Goal: Task Accomplishment & Management: Complete application form

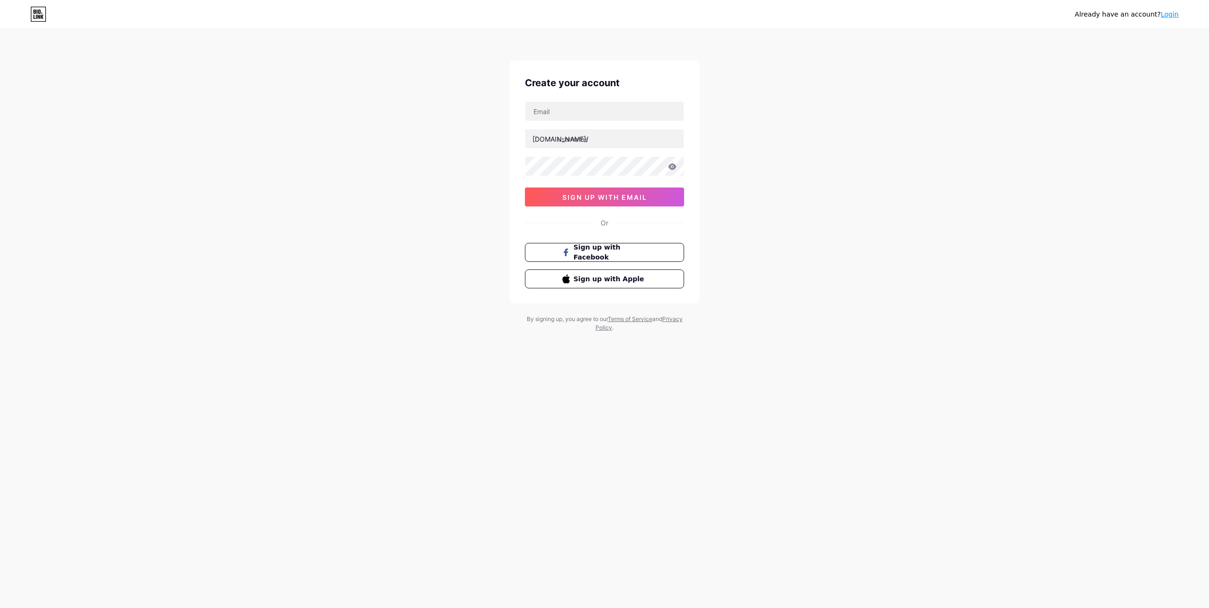
click at [585, 121] on div "[DOMAIN_NAME]/ sign up with email" at bounding box center [604, 153] width 159 height 105
click at [585, 107] on input "text" at bounding box center [604, 111] width 158 height 19
paste input "[EMAIL_ADDRESS][DOMAIN_NAME]"
type input "[EMAIL_ADDRESS][DOMAIN_NAME]"
click at [783, 161] on div "Already have an account? Login Create your account [EMAIL_ADDRESS][DOMAIN_NAME]…" at bounding box center [604, 181] width 1209 height 362
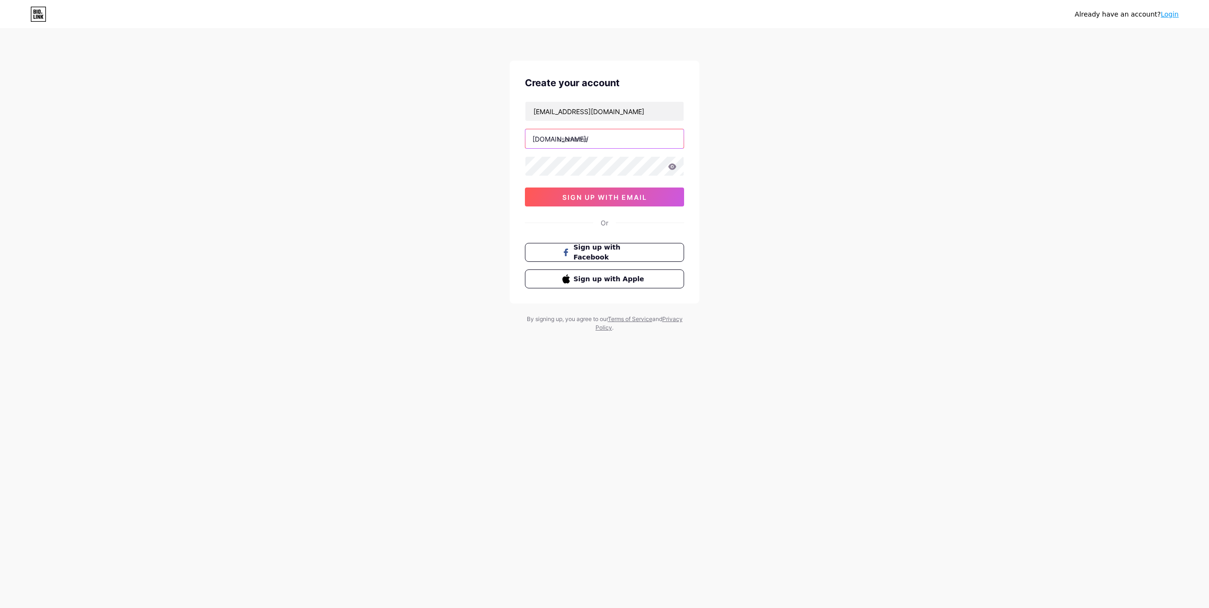
click at [614, 141] on input "text" at bounding box center [604, 138] width 158 height 19
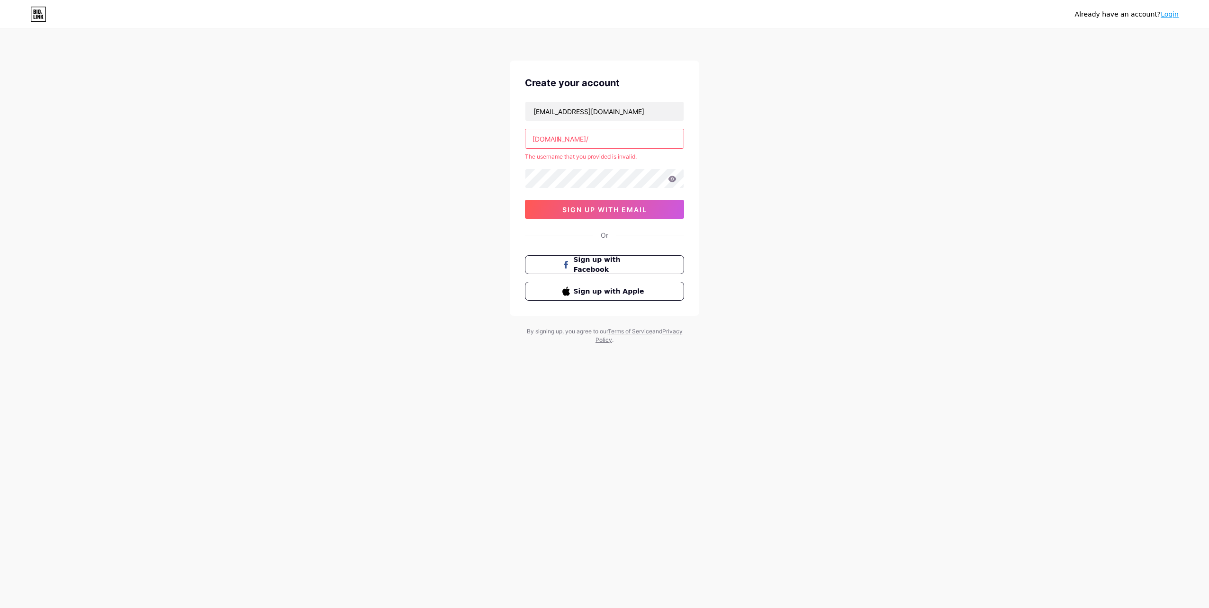
type input "v"
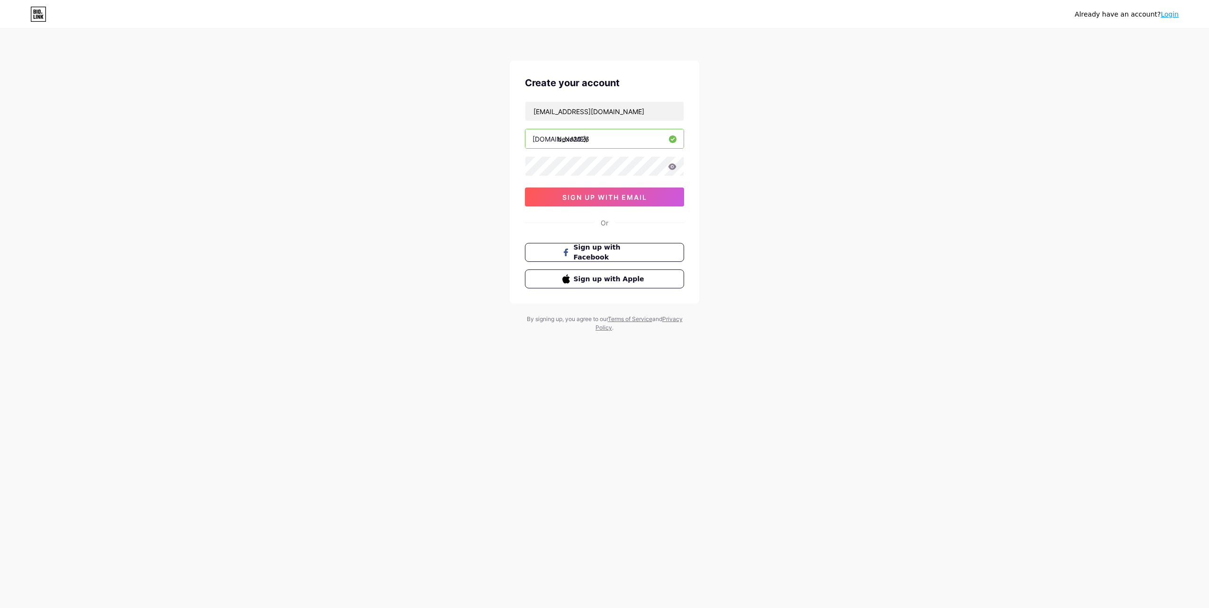
type input "bexo2026"
click at [676, 164] on icon at bounding box center [672, 166] width 9 height 7
click at [634, 198] on span "sign up with email" at bounding box center [604, 197] width 85 height 8
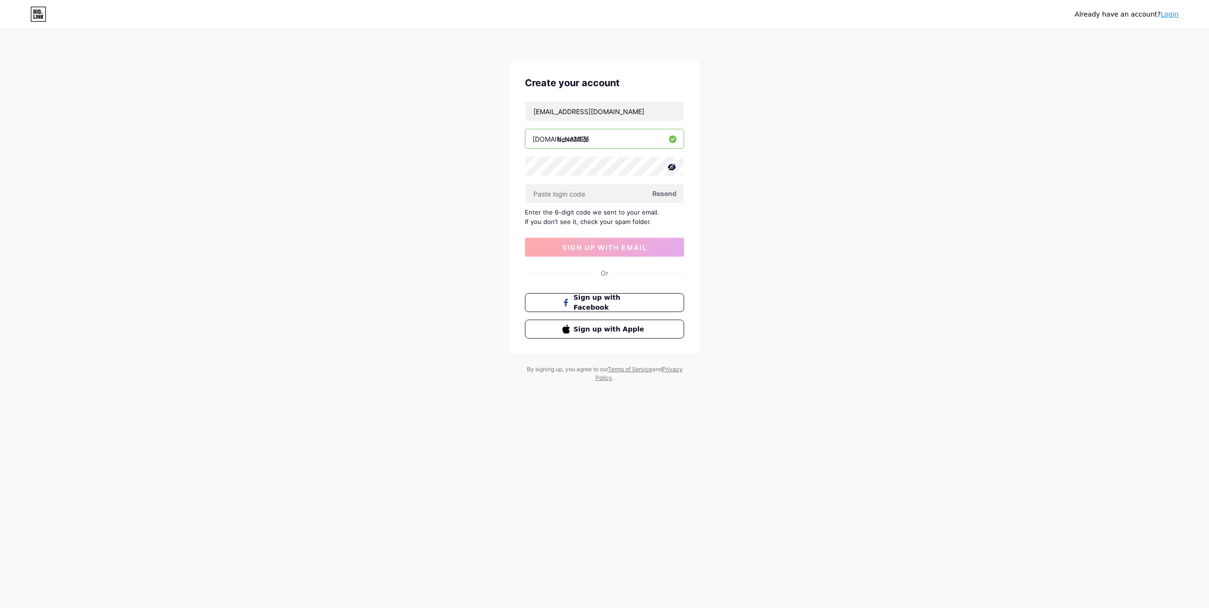
drag, startPoint x: 764, startPoint y: 347, endPoint x: 669, endPoint y: 280, distance: 115.5
click at [764, 346] on div "Already have an account? Login Create your account [EMAIL_ADDRESS][DOMAIN_NAME]…" at bounding box center [604, 206] width 1209 height 413
click at [589, 195] on input "text" at bounding box center [604, 193] width 158 height 19
click at [638, 193] on input "text" at bounding box center [604, 193] width 158 height 19
drag, startPoint x: 647, startPoint y: 220, endPoint x: 608, endPoint y: 223, distance: 38.9
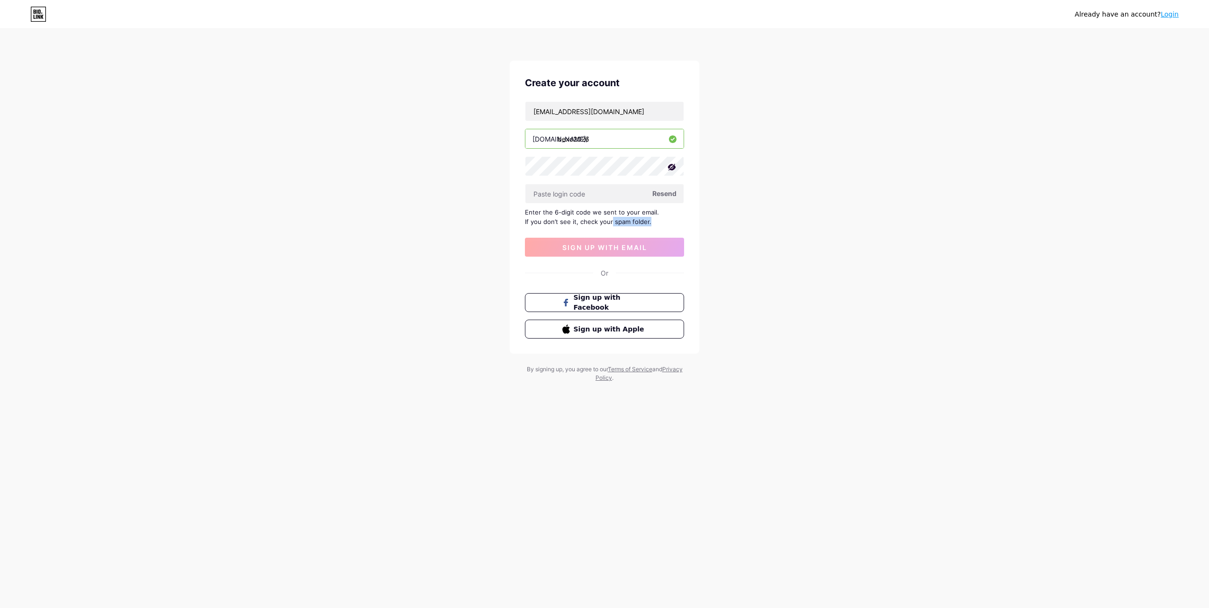
click at [608, 223] on div "Enter the 6-digit code we sent to your email. If you don’t see it, check your s…" at bounding box center [604, 216] width 159 height 19
click at [607, 223] on div "Enter the 6-digit code we sent to your email. If you don’t see it, check your s…" at bounding box center [604, 216] width 159 height 19
click at [665, 221] on div "Enter the 6-digit code we sent to your email. If you don’t see it, check your s…" at bounding box center [604, 216] width 159 height 19
click at [580, 198] on input "text" at bounding box center [604, 193] width 158 height 19
click at [597, 197] on input "text" at bounding box center [604, 193] width 158 height 19
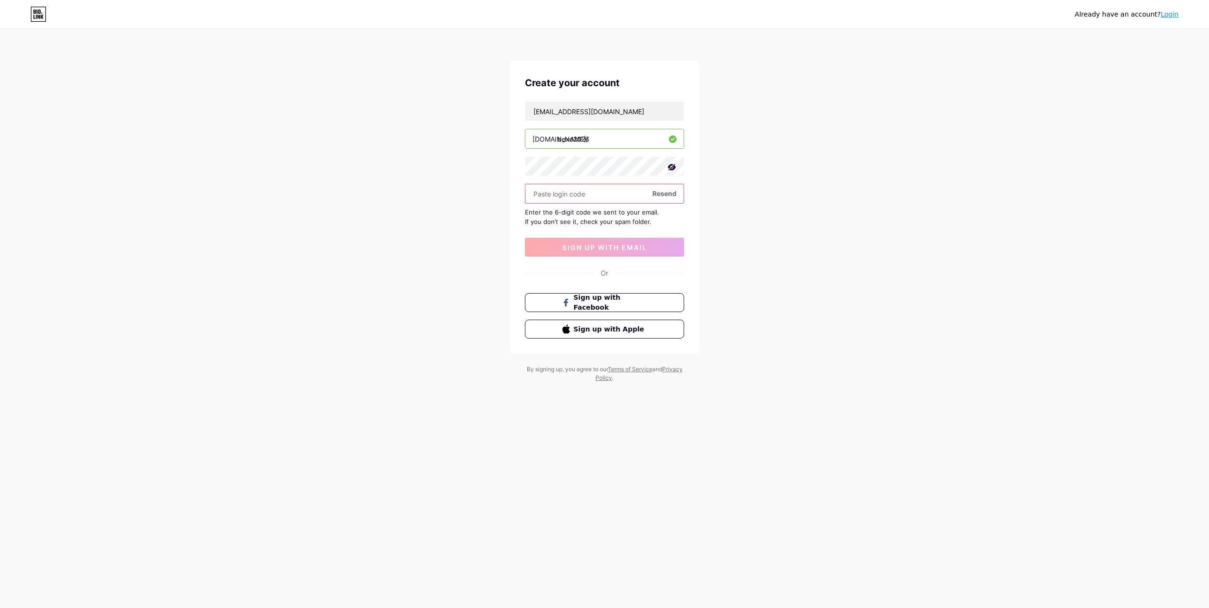
paste input "372371"
type input "372371"
click at [637, 246] on span "sign up with email" at bounding box center [604, 247] width 85 height 8
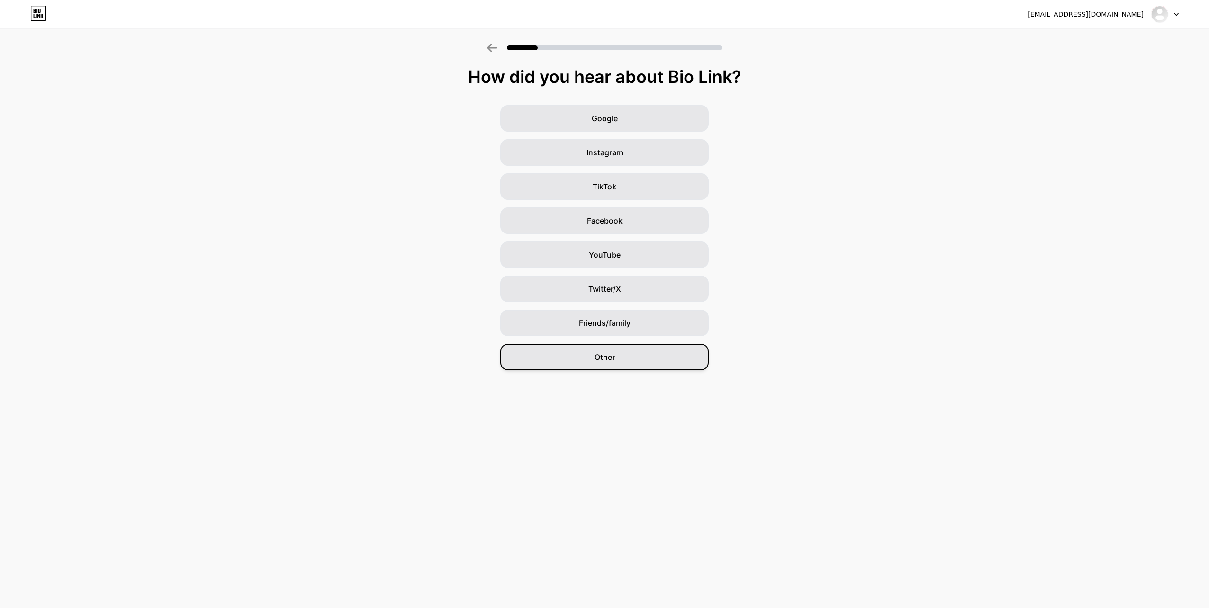
click at [603, 365] on div "Other" at bounding box center [604, 357] width 208 height 27
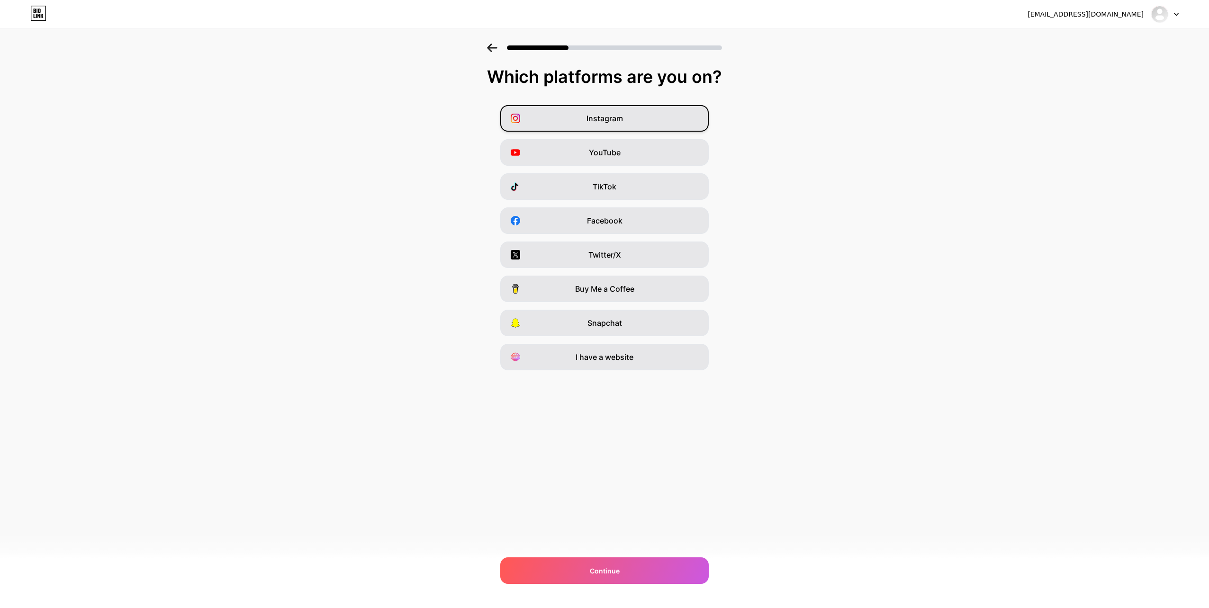
click at [633, 113] on div "Instagram" at bounding box center [604, 118] width 208 height 27
click at [641, 223] on div "Facebook" at bounding box center [604, 220] width 208 height 27
click at [657, 570] on div "Continue" at bounding box center [604, 571] width 208 height 27
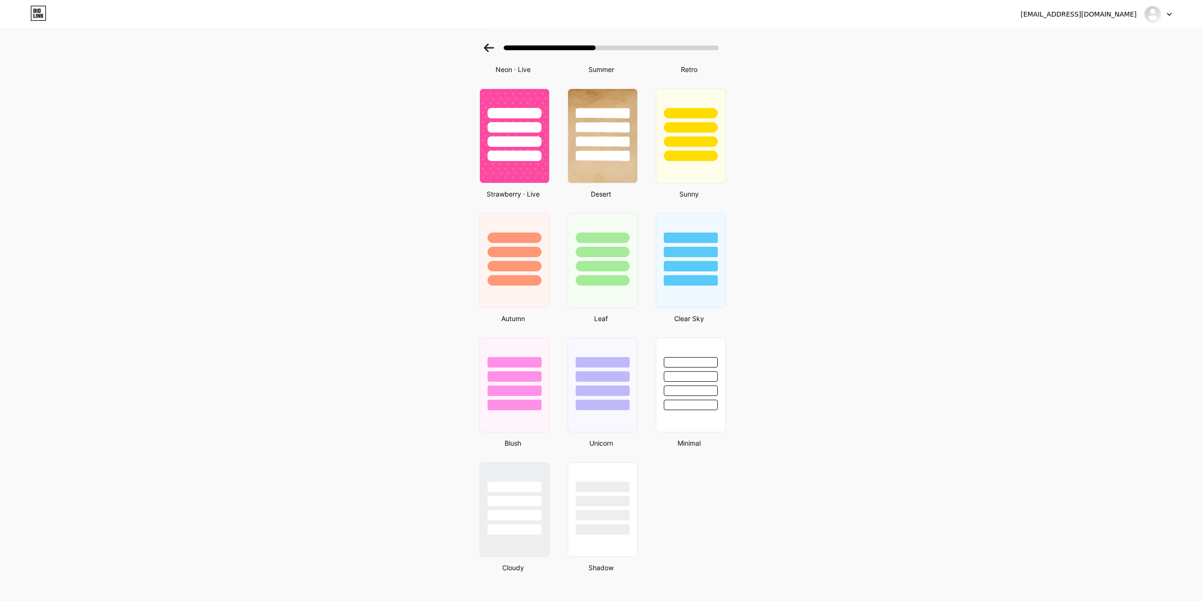
scroll to position [527, 0]
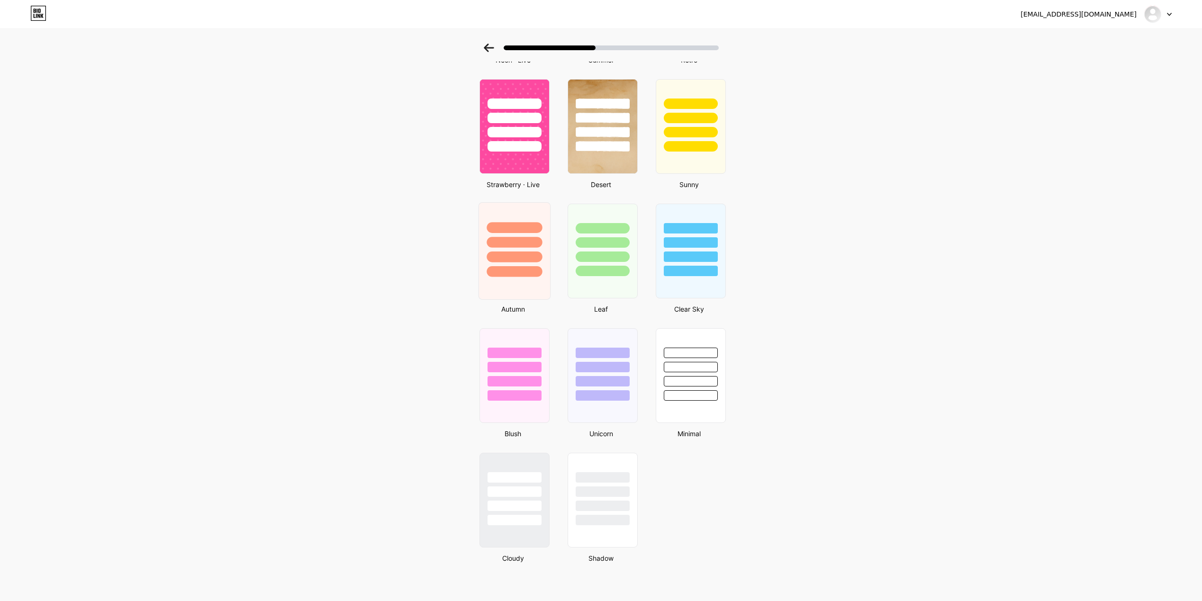
click at [545, 285] on div at bounding box center [514, 251] width 72 height 98
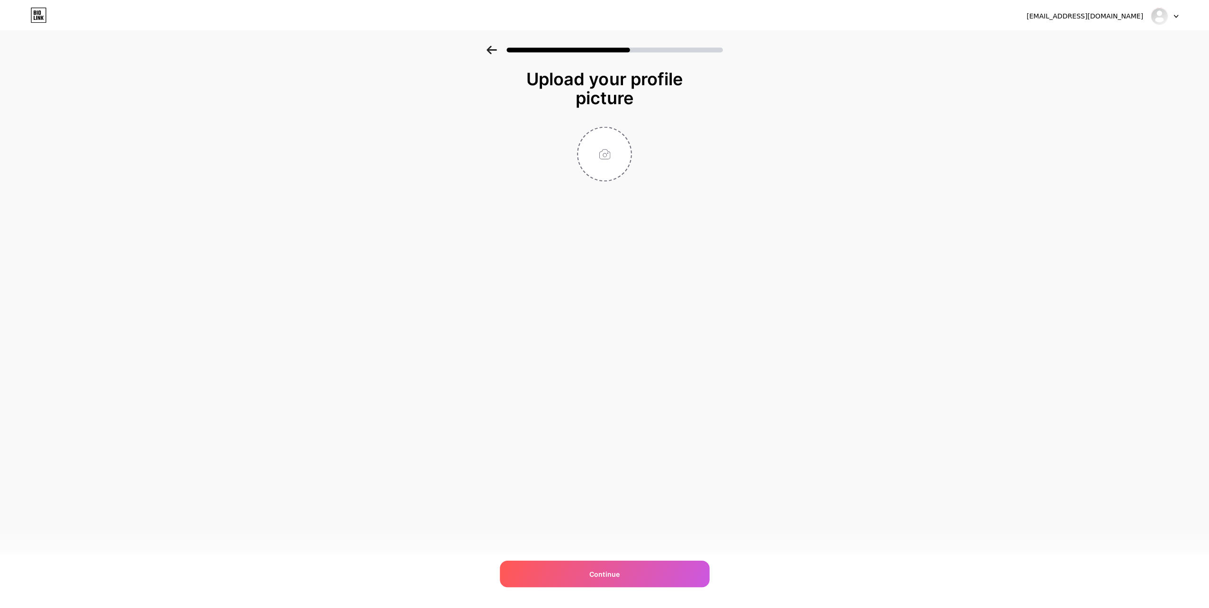
scroll to position [0, 0]
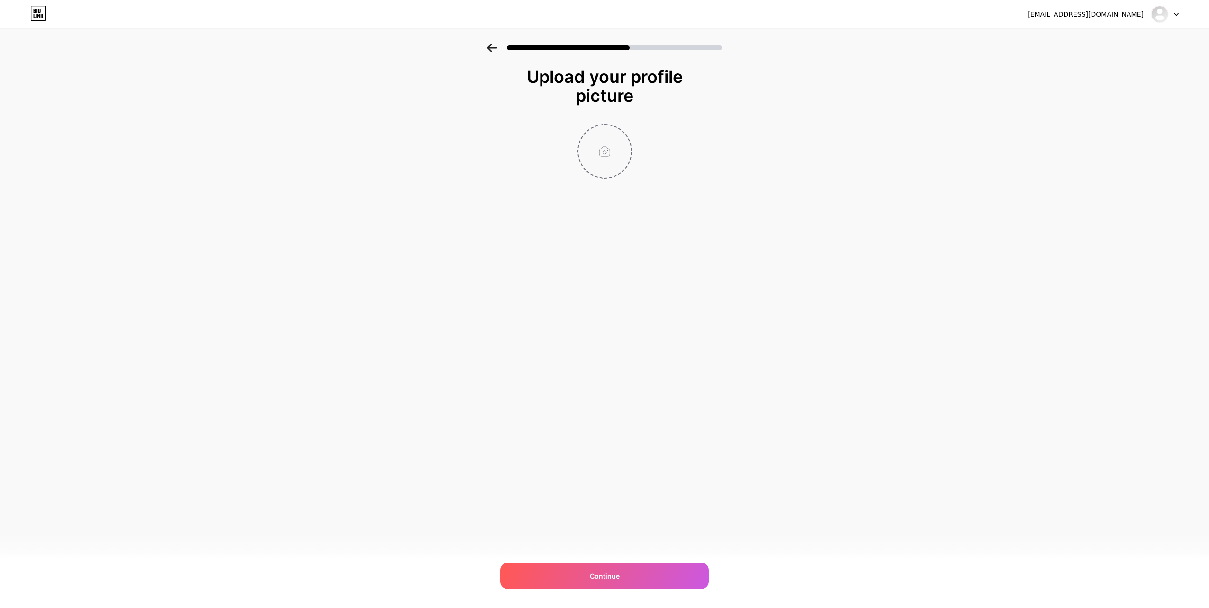
click at [604, 158] on input "file" at bounding box center [604, 151] width 53 height 53
click at [585, 157] on input "file" at bounding box center [604, 151] width 53 height 53
type input "C:\fakepath\Artboard 1 copy 2@4x.png"
click at [627, 131] on circle at bounding box center [626, 131] width 10 height 10
click at [617, 144] on input "file" at bounding box center [604, 151] width 53 height 53
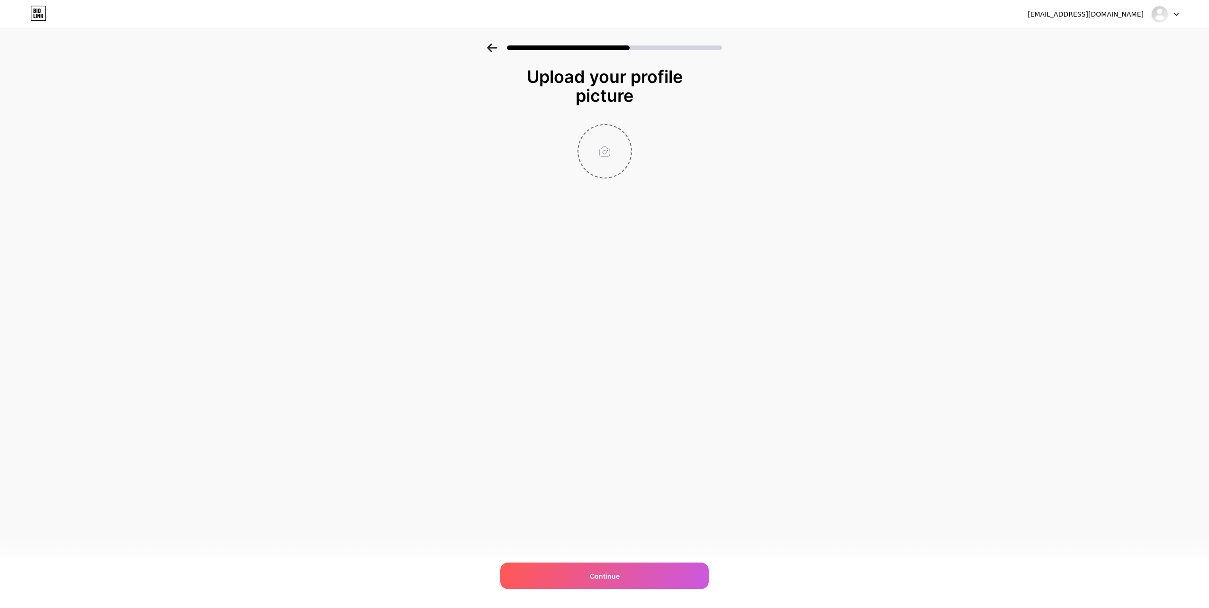
type input "C:\fakepath\Artboard 1.png"
click at [663, 578] on div "Continue" at bounding box center [604, 576] width 208 height 27
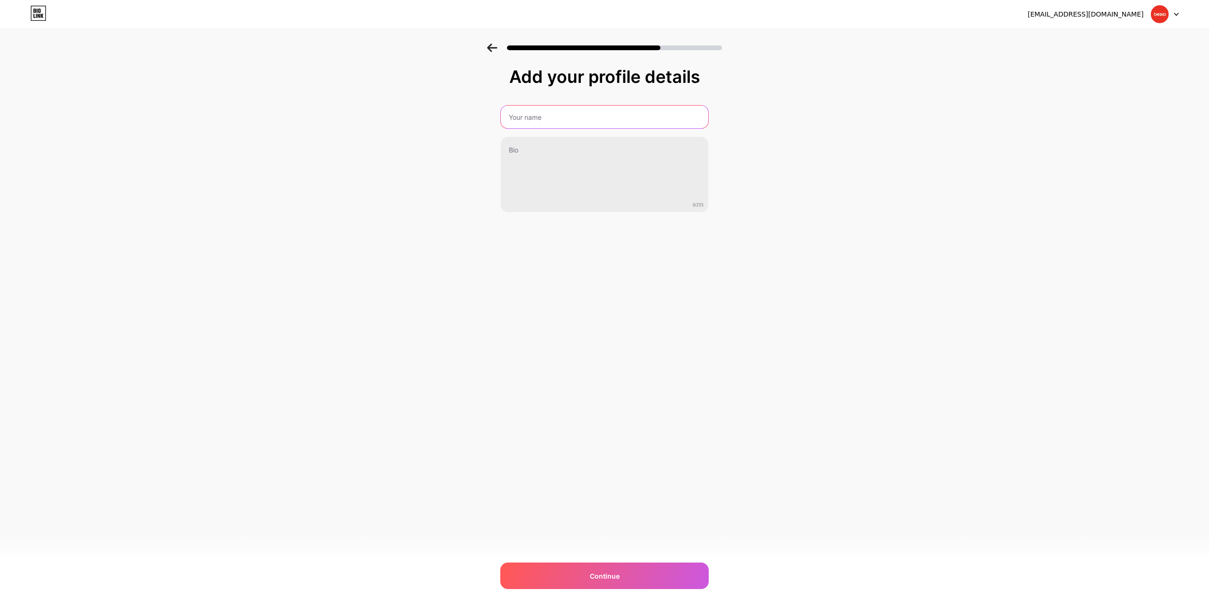
click at [601, 115] on input "text" at bounding box center [604, 117] width 207 height 23
click at [601, 115] on input "text" at bounding box center [604, 117] width 209 height 23
type input "Bexo"
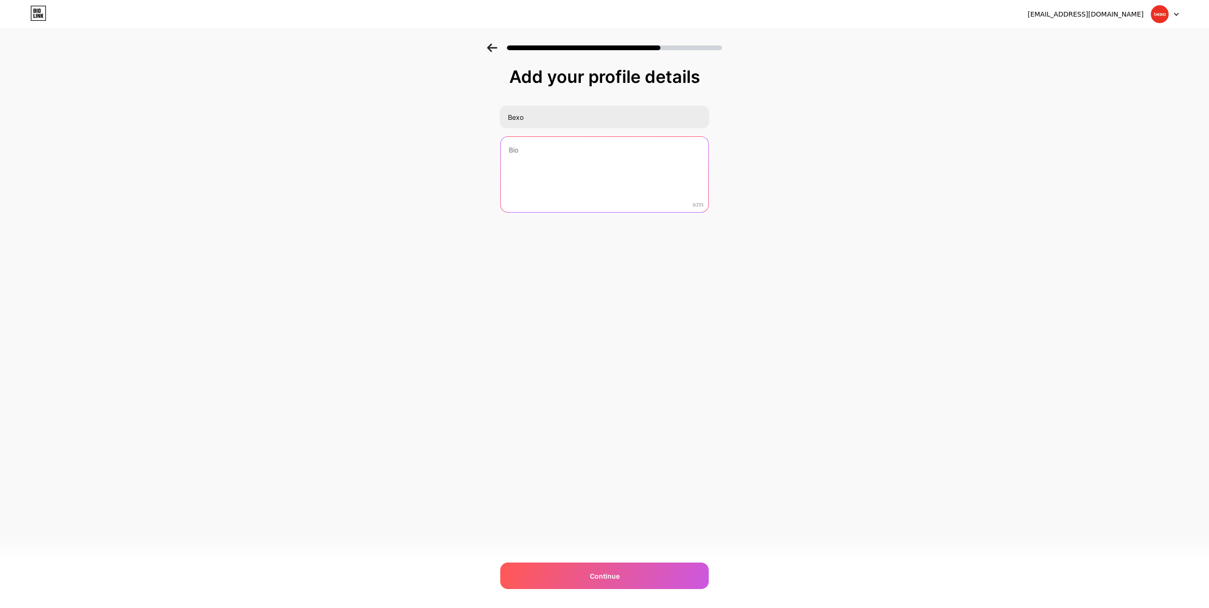
click at [666, 141] on textarea at bounding box center [604, 175] width 207 height 76
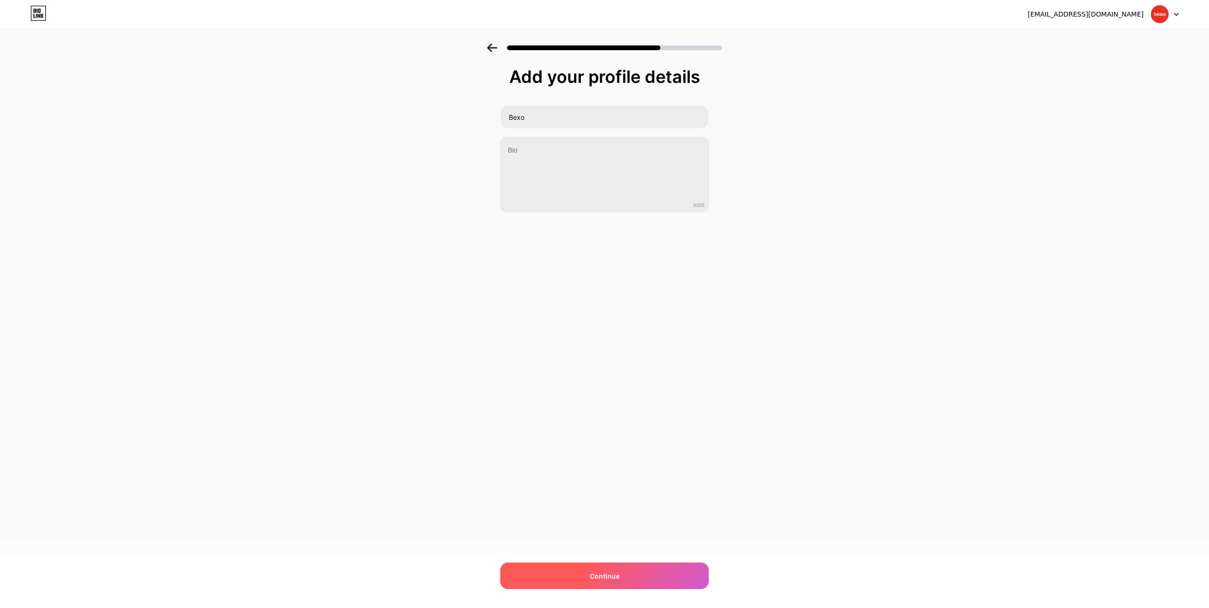
click at [654, 569] on div "Continue" at bounding box center [604, 576] width 208 height 27
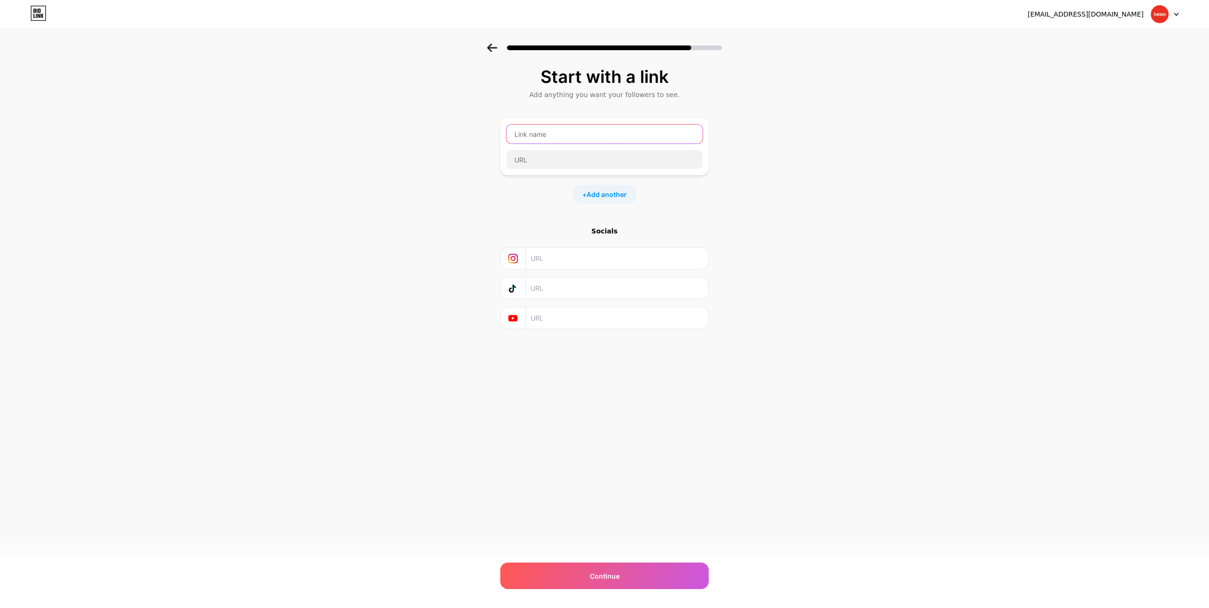
click at [581, 125] on input "text" at bounding box center [604, 134] width 196 height 19
type input "[DOMAIN_NAME]"
click at [633, 169] on div at bounding box center [604, 160] width 197 height 20
click at [633, 165] on input "text" at bounding box center [604, 159] width 196 height 19
click at [720, 132] on div "Start with a link Add anything you want your followers to see. [DOMAIN_NAME] + …" at bounding box center [604, 210] width 1209 height 333
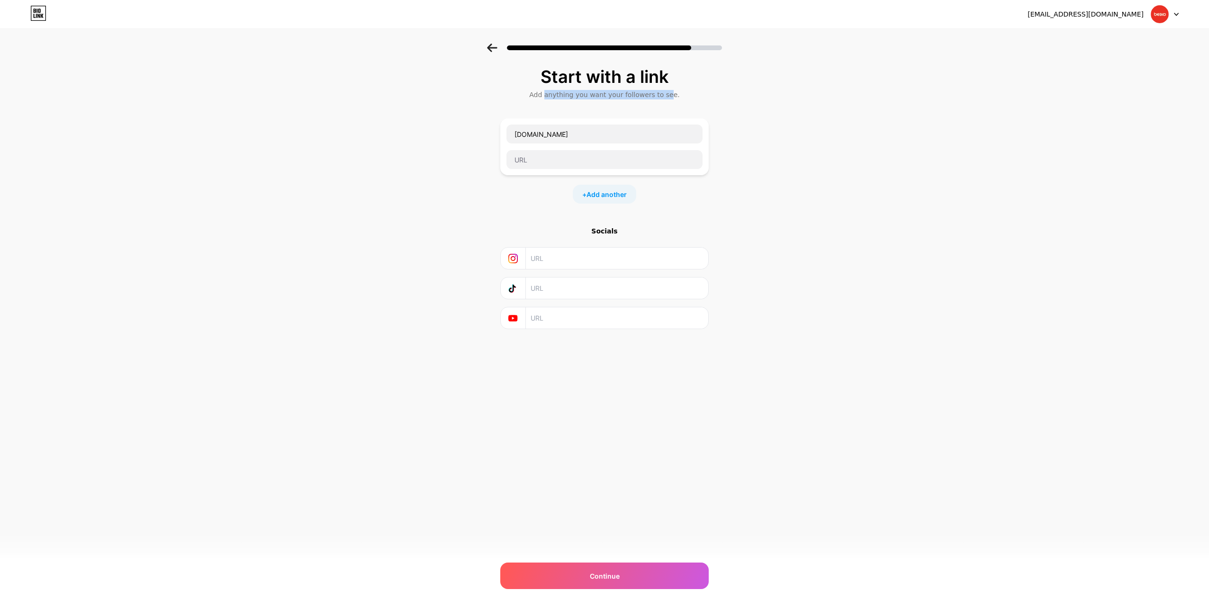
drag, startPoint x: 664, startPoint y: 94, endPoint x: 535, endPoint y: 94, distance: 129.3
click at [535, 94] on div "Add anything you want your followers to see." at bounding box center [604, 94] width 199 height 9
drag, startPoint x: 535, startPoint y: 94, endPoint x: 524, endPoint y: 94, distance: 10.4
click at [524, 94] on div "Add anything you want your followers to see." at bounding box center [604, 94] width 199 height 9
click at [558, 158] on input "text" at bounding box center [604, 159] width 196 height 19
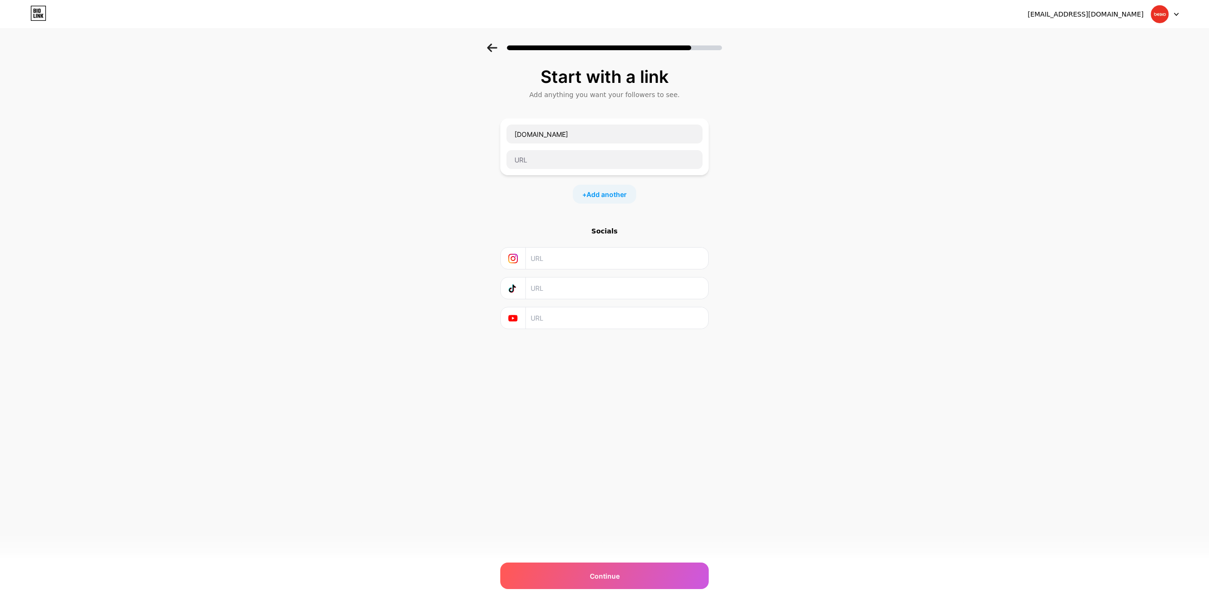
click at [710, 171] on div "Start with a link Add anything you want your followers to see. [DOMAIN_NAME] + …" at bounding box center [604, 210] width 1209 height 333
click at [638, 153] on input "text" at bounding box center [604, 159] width 196 height 19
click at [726, 153] on div "Start with a link Add anything you want your followers to see. [DOMAIN_NAME] + …" at bounding box center [604, 210] width 1209 height 333
click at [671, 160] on input "text" at bounding box center [604, 159] width 196 height 19
click at [738, 162] on div "Start with a link Add anything you want your followers to see. [DOMAIN_NAME] + …" at bounding box center [604, 210] width 1209 height 333
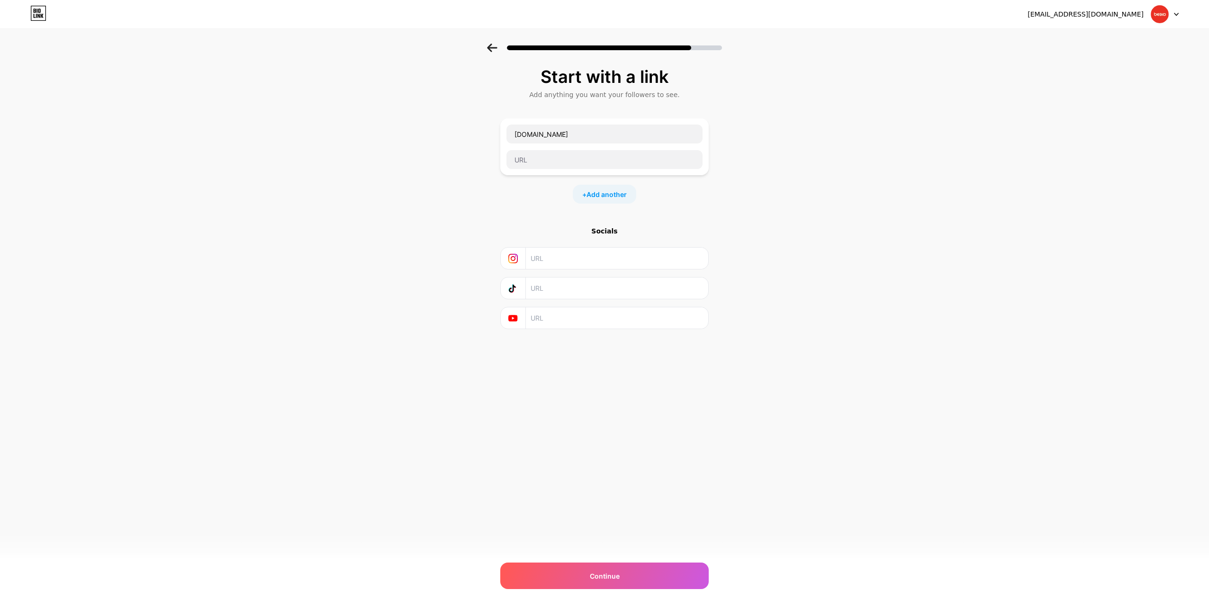
click at [572, 260] on input "text" at bounding box center [617, 258] width 172 height 21
paste input "[URL][DOMAIN_NAME][DOMAIN_NAME]"
type input "[URL][DOMAIN_NAME][DOMAIN_NAME]"
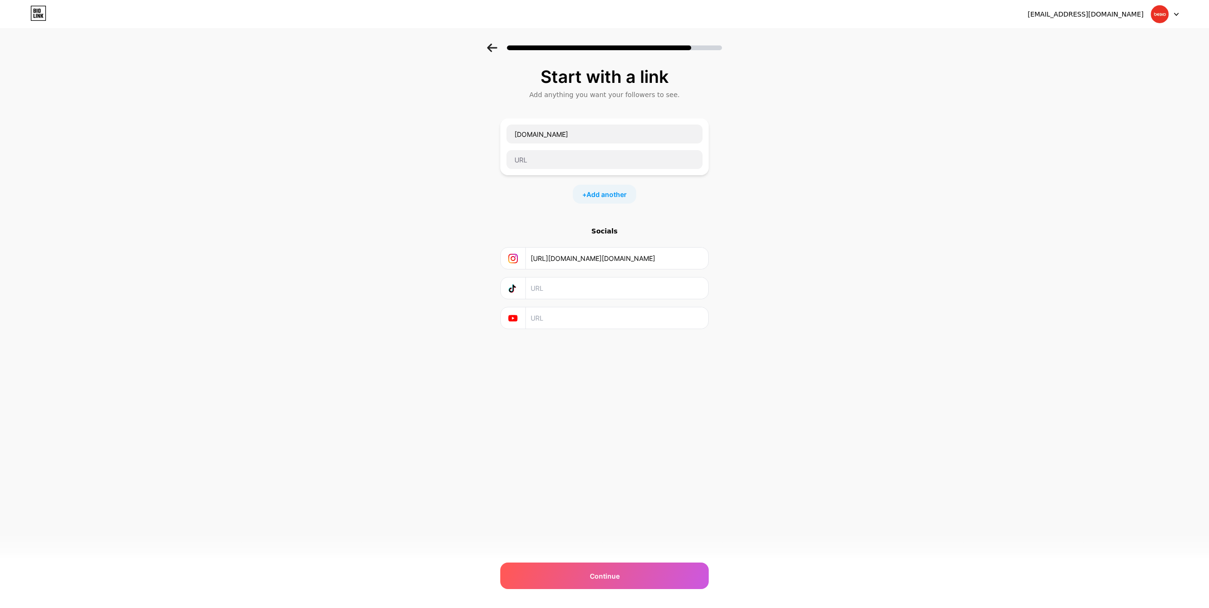
click at [615, 187] on div "+ Add another" at bounding box center [604, 194] width 63 height 19
click at [598, 205] on input "text" at bounding box center [604, 200] width 196 height 19
click at [559, 145] on div "[DOMAIN_NAME]" at bounding box center [604, 146] width 197 height 45
click at [569, 184] on div "[DOMAIN_NAME] + Add another" at bounding box center [604, 194] width 208 height 152
drag, startPoint x: 594, startPoint y: 224, endPoint x: 722, endPoint y: 189, distance: 132.2
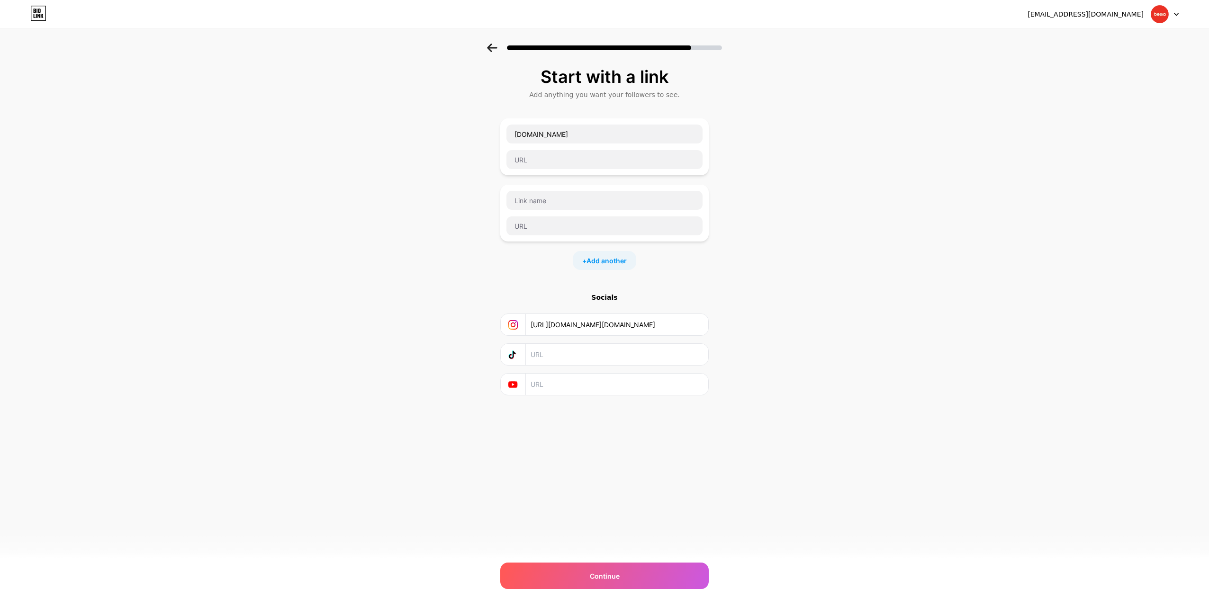
click at [722, 189] on div "Start with a link Add anything you want your followers to see. [DOMAIN_NAME] + …" at bounding box center [604, 243] width 1209 height 399
click at [553, 360] on input "text" at bounding box center [617, 354] width 172 height 21
click at [586, 386] on input "text" at bounding box center [617, 384] width 172 height 21
click at [632, 354] on input "text" at bounding box center [617, 354] width 172 height 21
click at [666, 273] on div "Start with a link Add anything you want your followers to see. [DOMAIN_NAME] + …" at bounding box center [604, 231] width 208 height 328
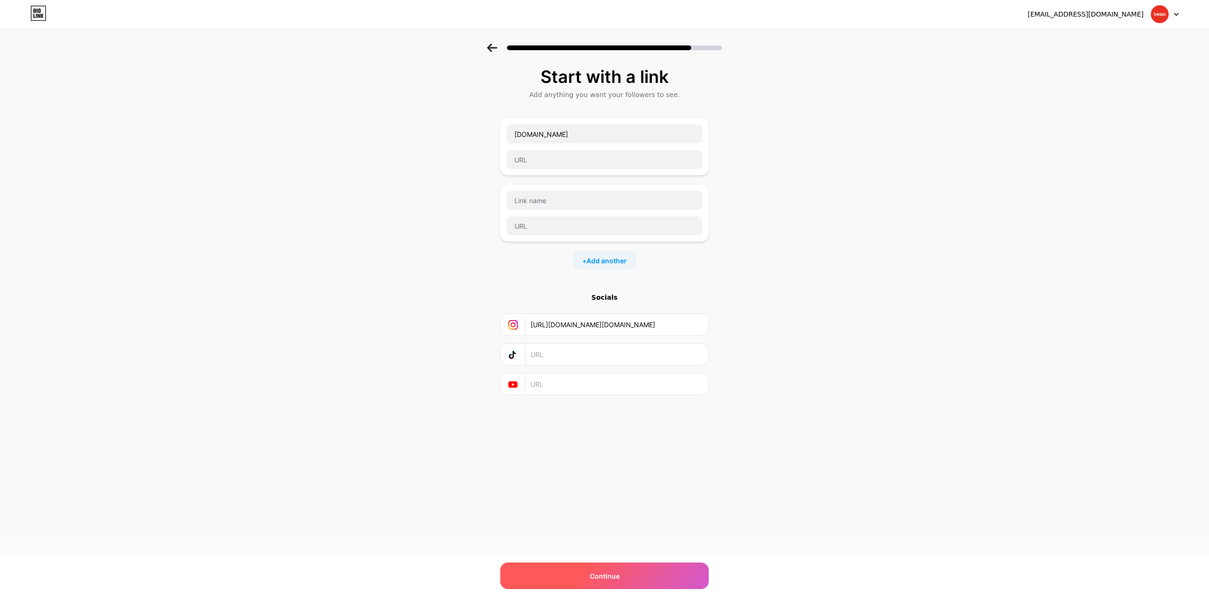
click at [640, 573] on div "Continue" at bounding box center [604, 576] width 208 height 27
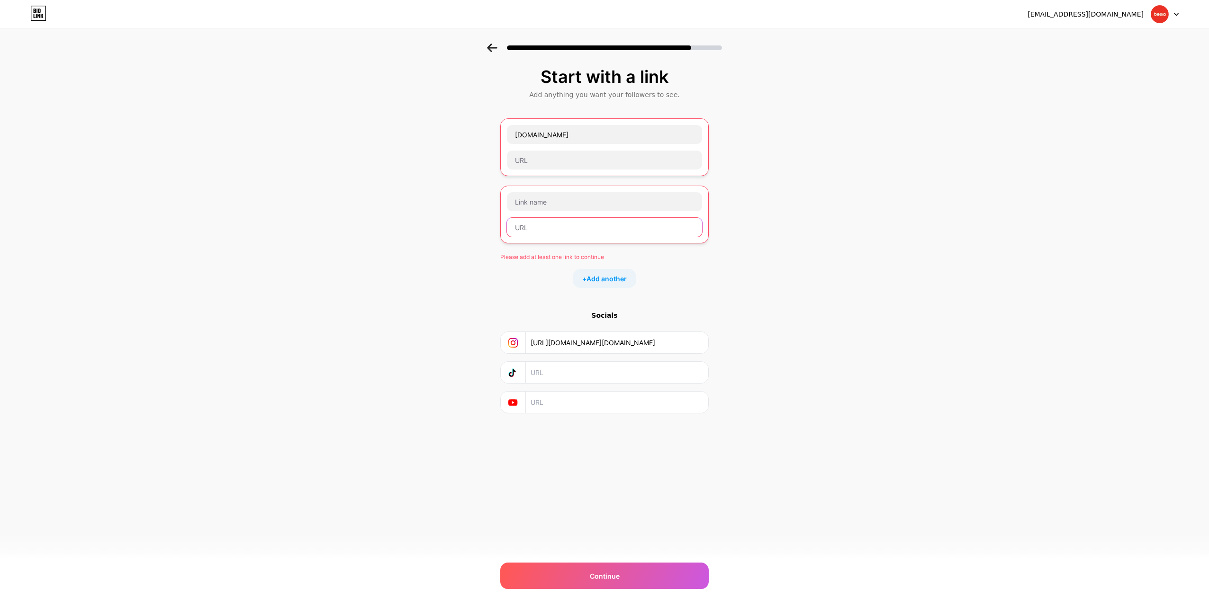
click at [598, 221] on input "text" at bounding box center [604, 227] width 195 height 19
drag, startPoint x: 607, startPoint y: 195, endPoint x: 562, endPoint y: 200, distance: 45.7
click at [562, 200] on input "text" at bounding box center [604, 201] width 195 height 19
drag, startPoint x: 582, startPoint y: 245, endPoint x: 582, endPoint y: 239, distance: 5.7
drag, startPoint x: 582, startPoint y: 239, endPoint x: 704, endPoint y: 215, distance: 124.6
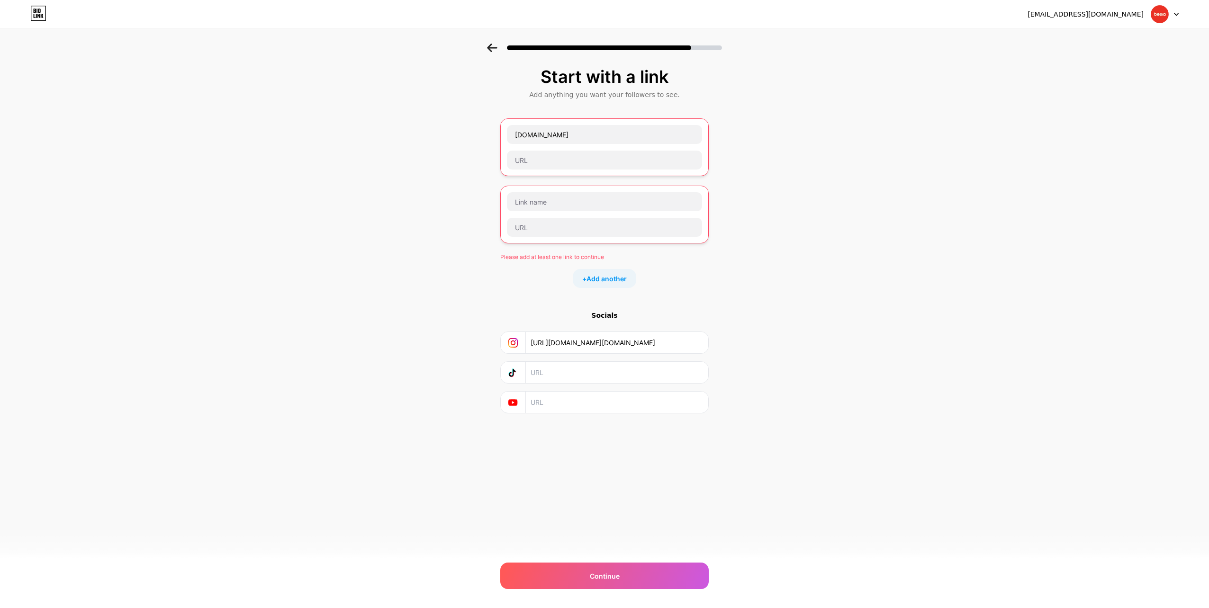
click at [704, 215] on div at bounding box center [604, 215] width 208 height 58
click at [676, 204] on input "text" at bounding box center [604, 201] width 195 height 19
click at [608, 166] on input "text" at bounding box center [604, 160] width 195 height 19
paste input "[URL][DOMAIN_NAME]"
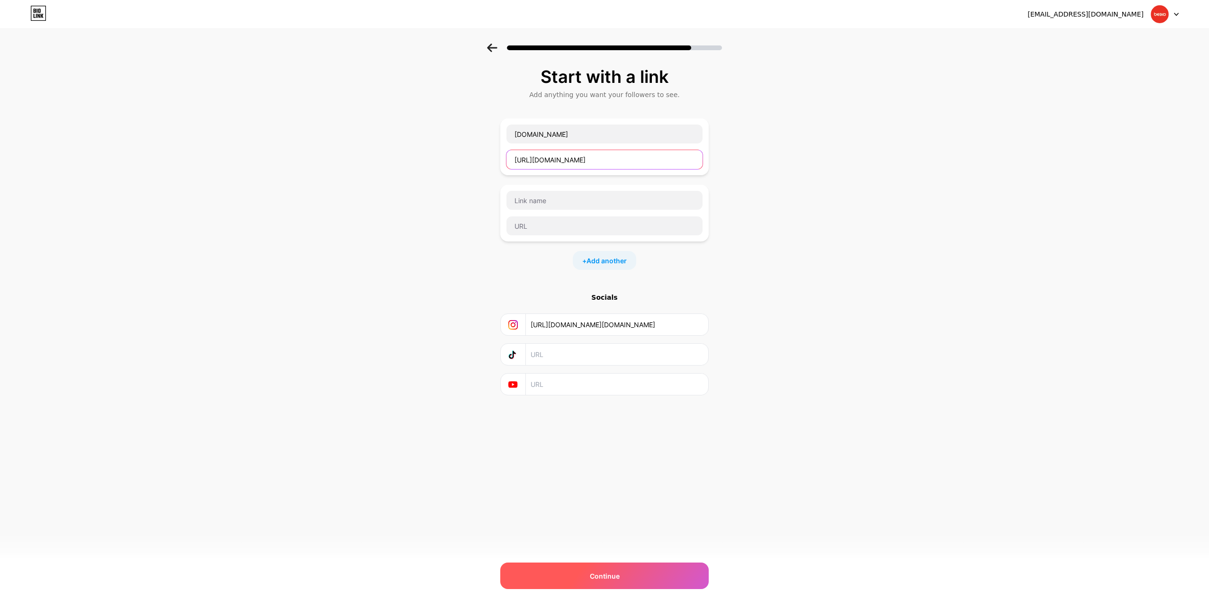
type input "[URL][DOMAIN_NAME]"
click at [634, 571] on div "Continue" at bounding box center [604, 576] width 208 height 27
click at [633, 576] on div "Continue" at bounding box center [604, 576] width 208 height 27
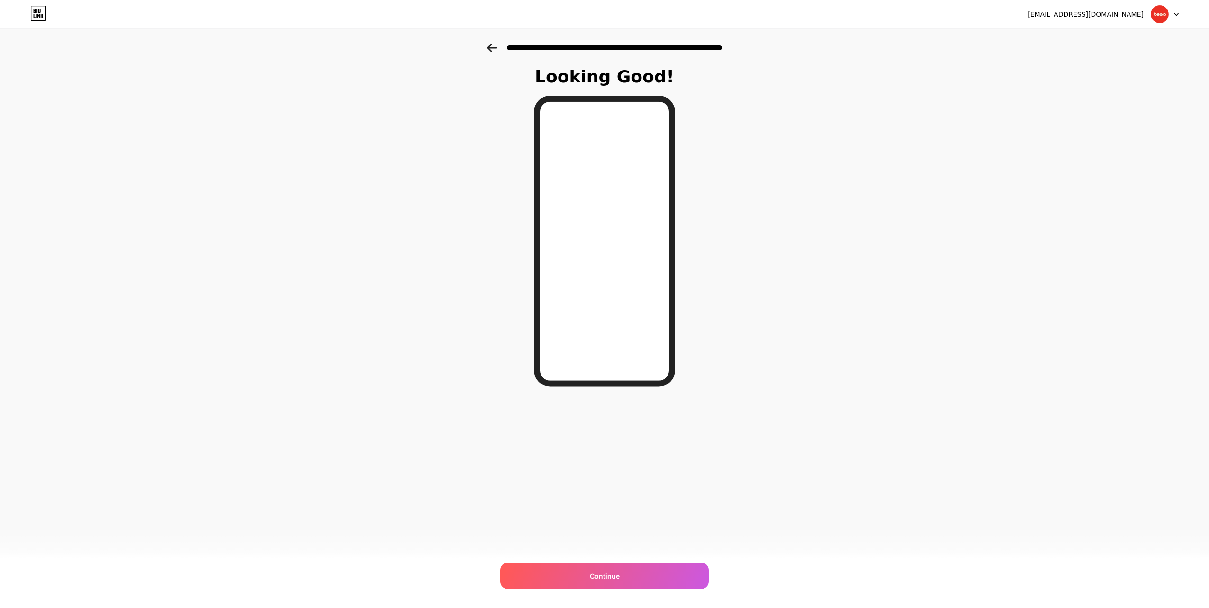
click at [630, 578] on div "Continue" at bounding box center [604, 576] width 208 height 27
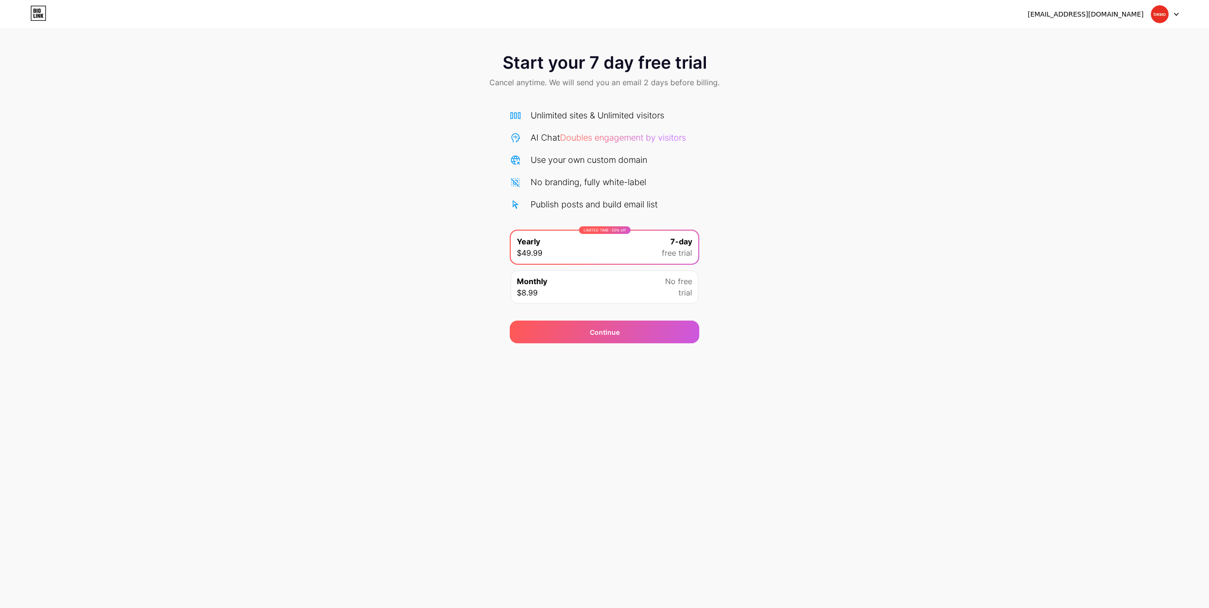
click at [1152, 14] on img at bounding box center [1160, 14] width 18 height 18
click at [1115, 12] on div "[EMAIL_ADDRESS][DOMAIN_NAME]" at bounding box center [1085, 14] width 116 height 10
click at [1082, 13] on div "[EMAIL_ADDRESS][DOMAIN_NAME]" at bounding box center [1085, 14] width 116 height 10
click at [33, 15] on icon at bounding box center [38, 13] width 16 height 15
click at [1149, 12] on div "[EMAIL_ADDRESS][DOMAIN_NAME]" at bounding box center [1102, 14] width 151 height 17
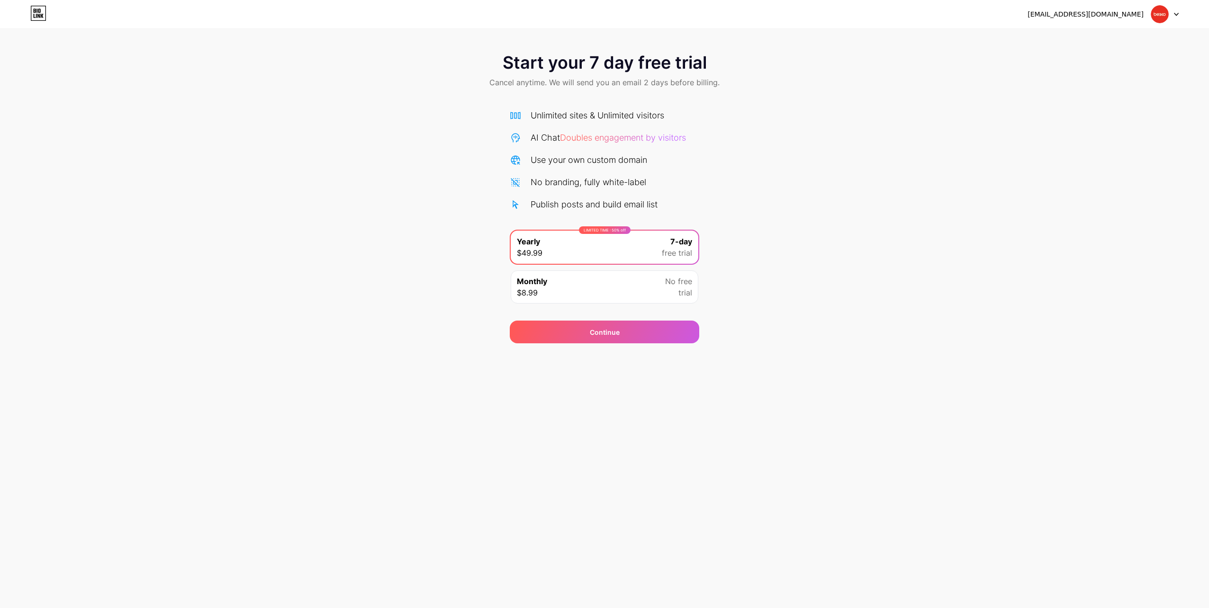
click at [1165, 16] on img at bounding box center [1160, 14] width 18 height 18
click at [1112, 15] on div "[EMAIL_ADDRESS][DOMAIN_NAME]" at bounding box center [1085, 14] width 116 height 10
click at [44, 18] on icon at bounding box center [38, 13] width 16 height 15
click at [1161, 18] on img at bounding box center [1160, 14] width 18 height 18
click at [1099, 42] on li "Logout" at bounding box center [1119, 39] width 117 height 26
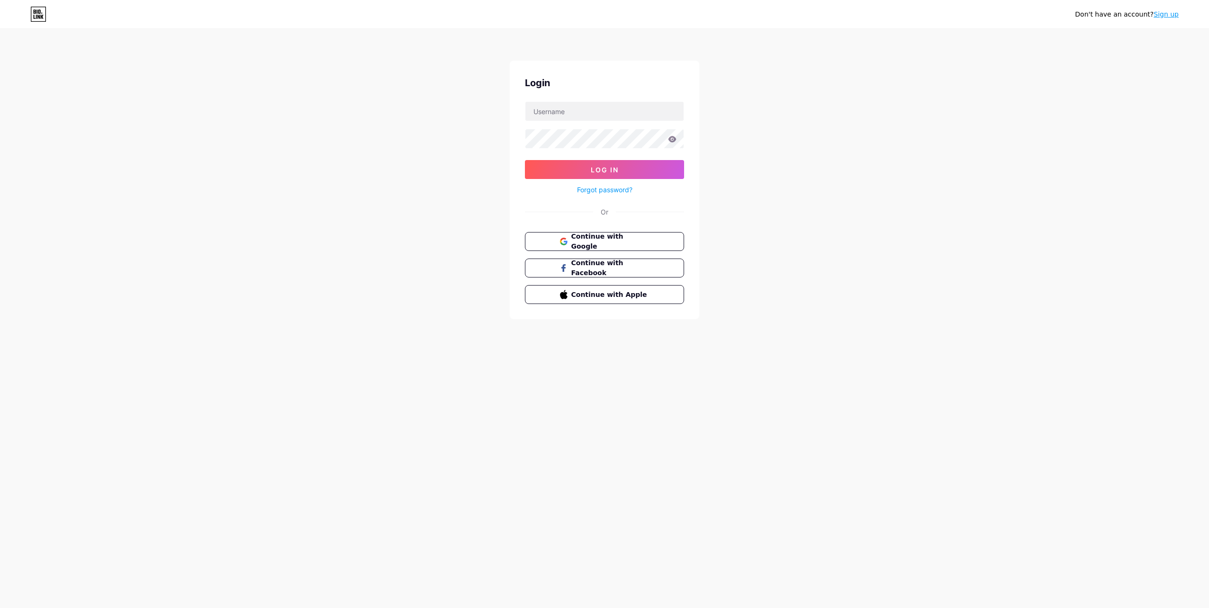
click at [1089, 38] on div "Don't have an account? Sign up Login Log In Forgot password? Or Continue with G…" at bounding box center [604, 175] width 1209 height 350
click at [573, 111] on input "text" at bounding box center [604, 111] width 158 height 19
click at [634, 100] on div "Login Log In Forgot password? Or Continue with Google Continue with Facebook Co…" at bounding box center [604, 190] width 189 height 259
click at [634, 111] on input "text" at bounding box center [604, 111] width 158 height 19
type input "[EMAIL_ADDRESS][DOMAIN_NAME]"
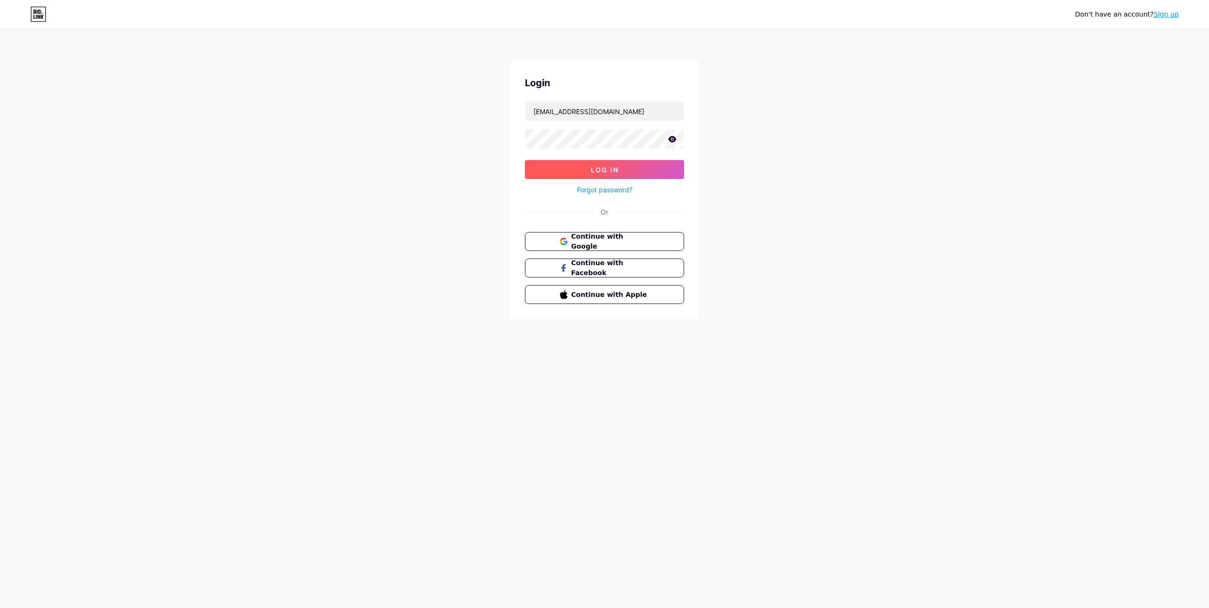
click at [608, 169] on span "Log In" at bounding box center [605, 170] width 28 height 8
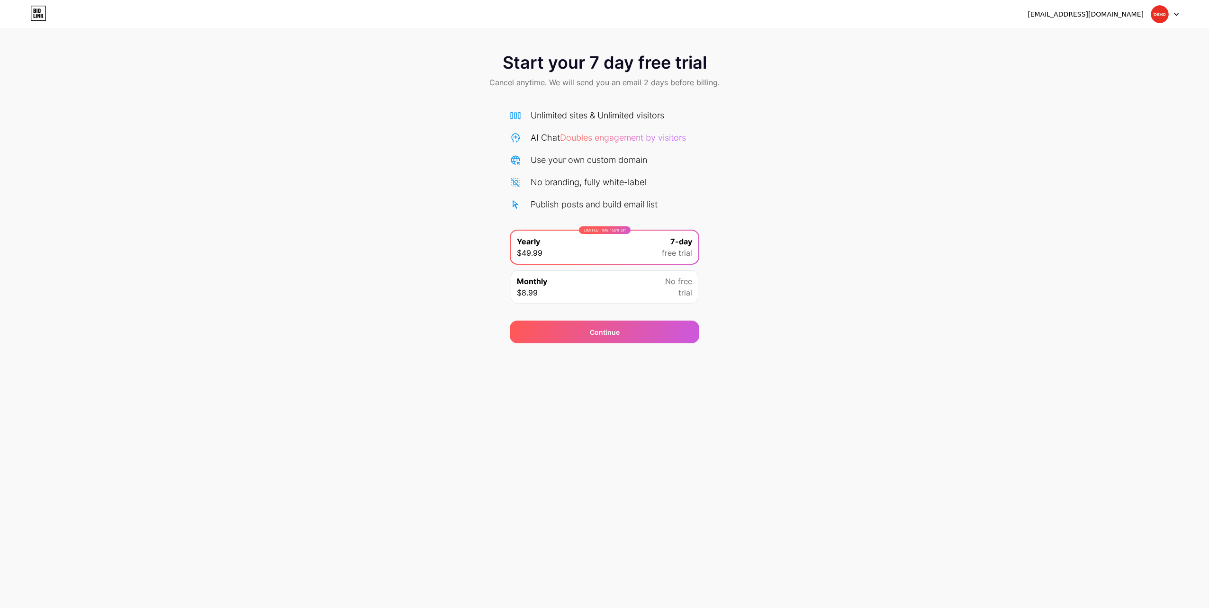
click at [1156, 14] on img at bounding box center [1160, 14] width 18 height 18
click at [1106, 16] on div "[EMAIL_ADDRESS][DOMAIN_NAME]" at bounding box center [1085, 14] width 116 height 10
click at [605, 297] on div "Monthly $8.99 No free trial" at bounding box center [605, 286] width 188 height 33
